Goal: Find specific page/section: Find specific page/section

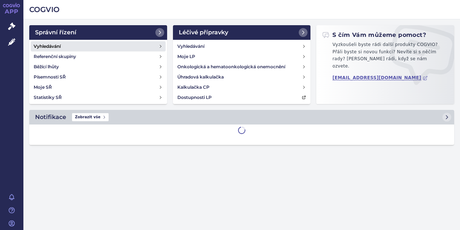
click at [62, 44] on link "Vyhledávání" at bounding box center [98, 46] width 135 height 10
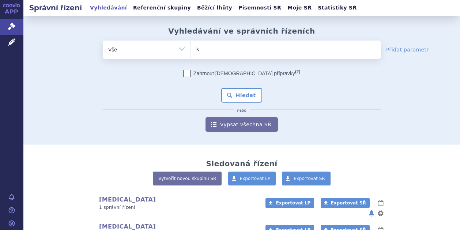
type input "ki"
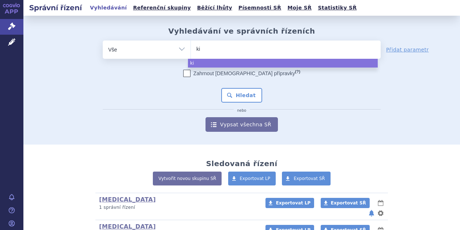
type input "kis"
type input "kisq"
type input "kisqa"
type input "[MEDICAL_DATA]"
select select "[MEDICAL_DATA]"
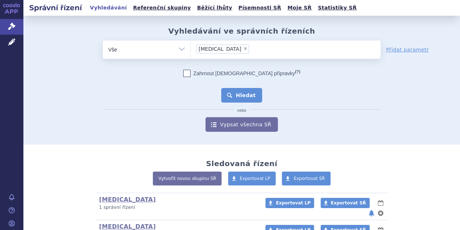
click at [235, 96] on button "Hledat" at bounding box center [241, 95] width 41 height 15
